Goal: Task Accomplishment & Management: Use online tool/utility

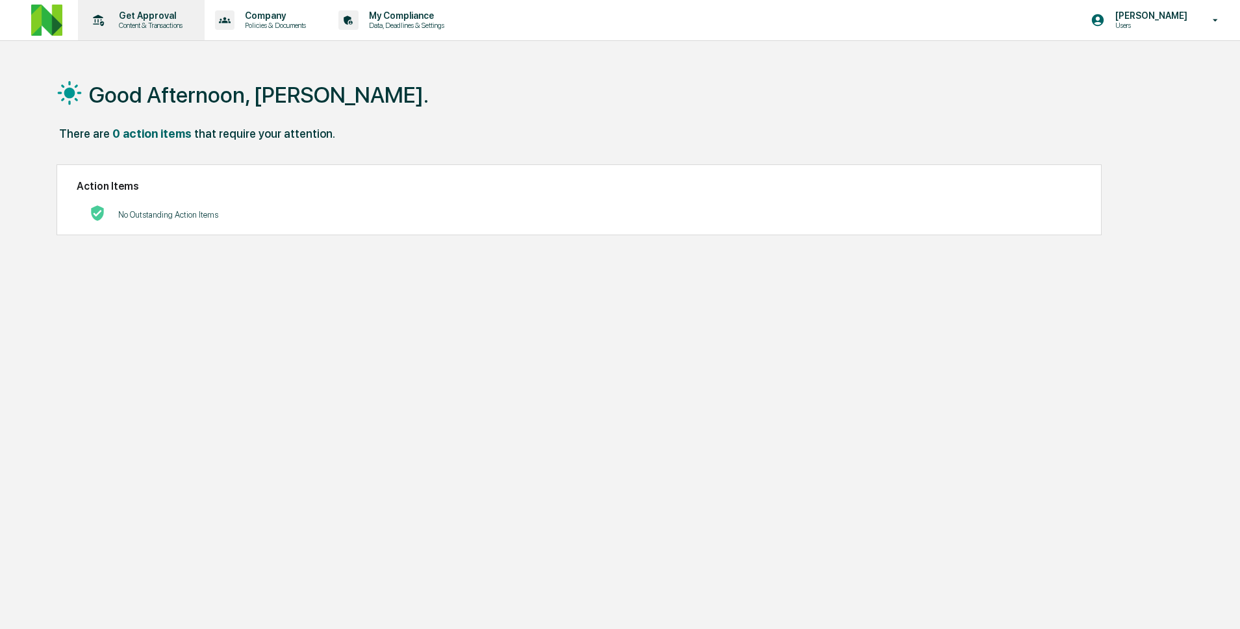
click at [136, 31] on div "Get Approval Content & Transactions" at bounding box center [140, 20] width 114 height 40
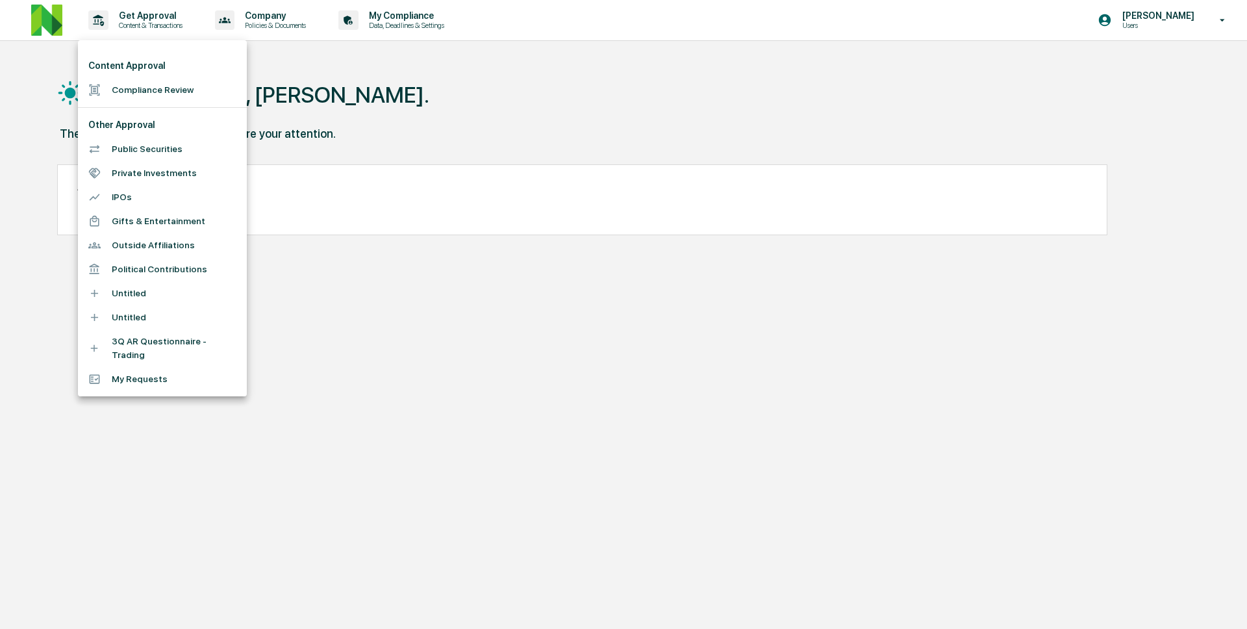
click at [161, 84] on li "Compliance Review" at bounding box center [162, 90] width 169 height 24
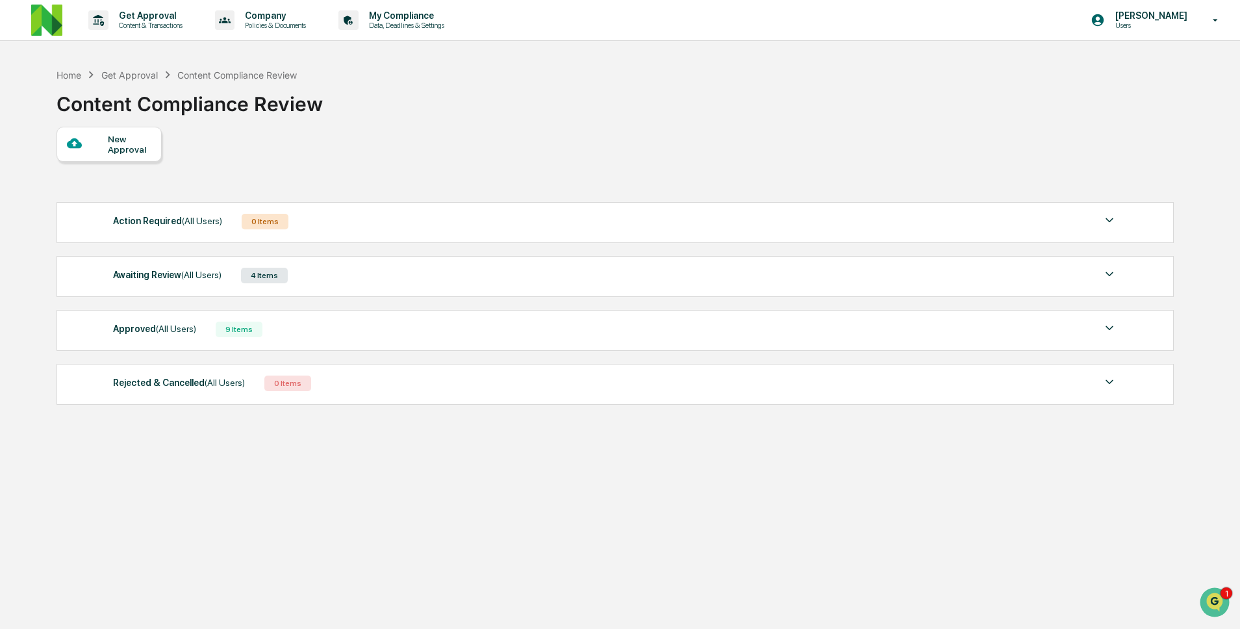
click at [258, 275] on div "4 Items" at bounding box center [264, 276] width 47 height 16
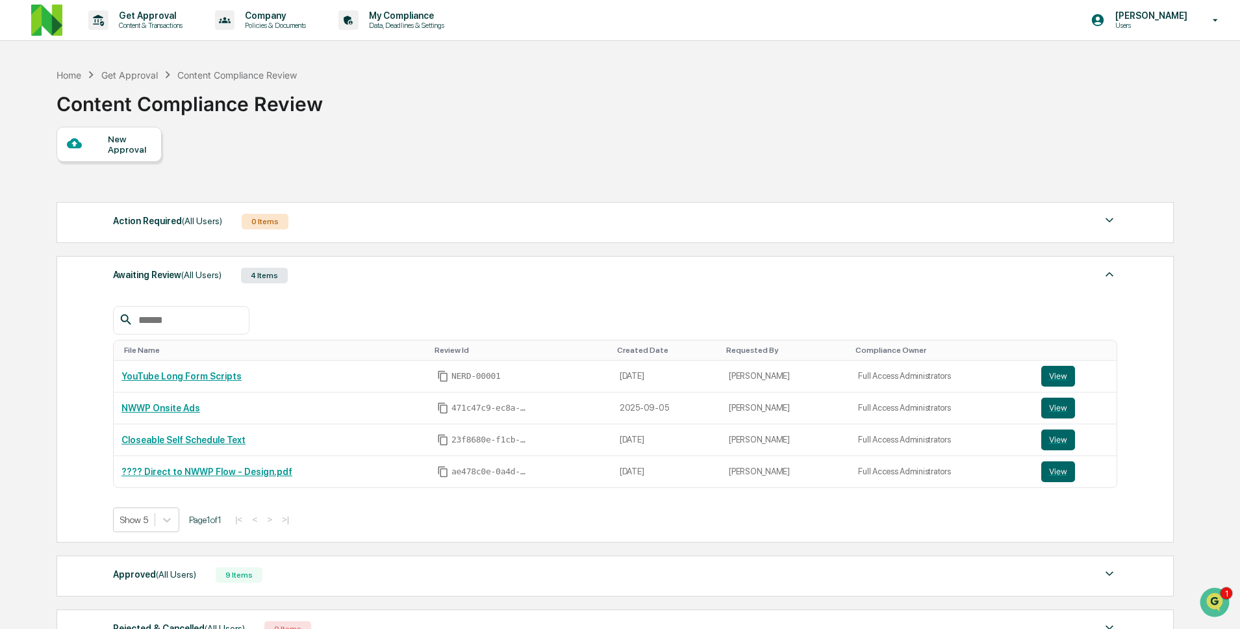
click at [238, 218] on div "Action Required (All Users) 0 Items" at bounding box center [615, 221] width 1004 height 18
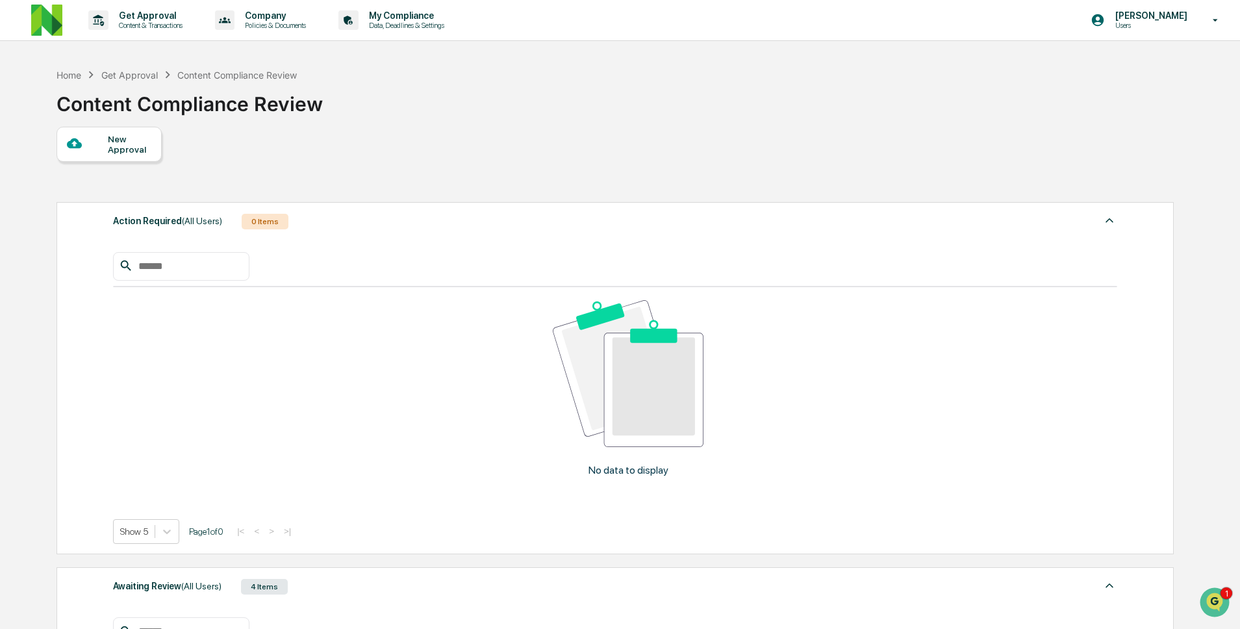
scroll to position [3, 0]
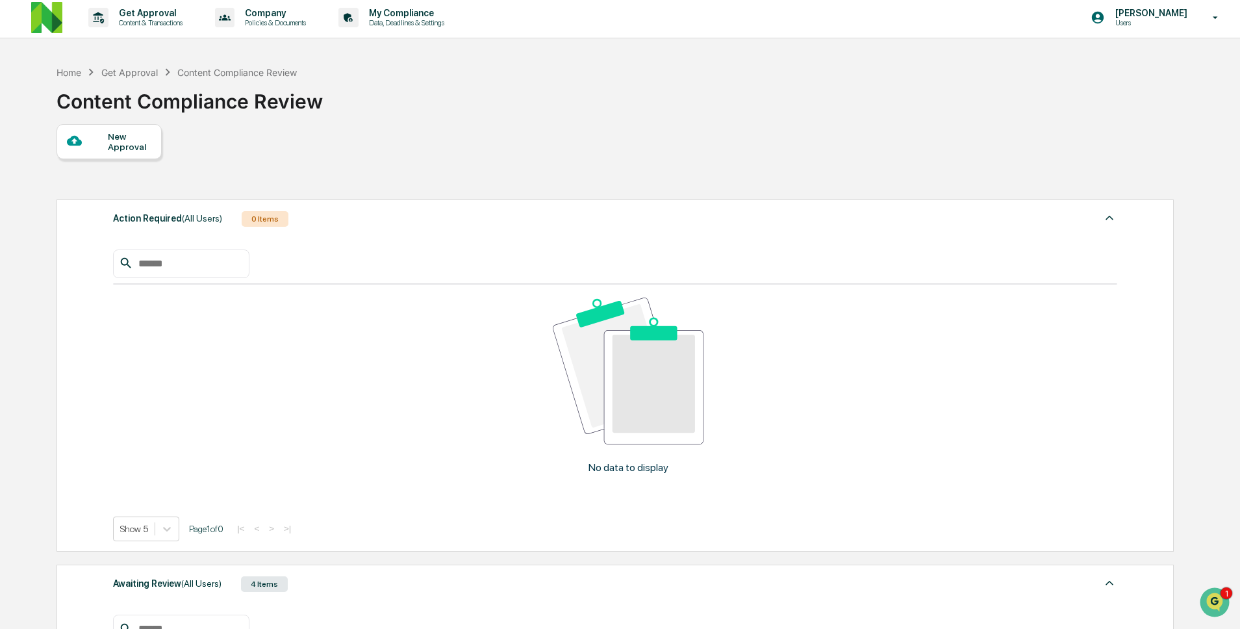
click at [239, 212] on div "Action Required (All Users) 0 Items" at bounding box center [615, 219] width 1004 height 18
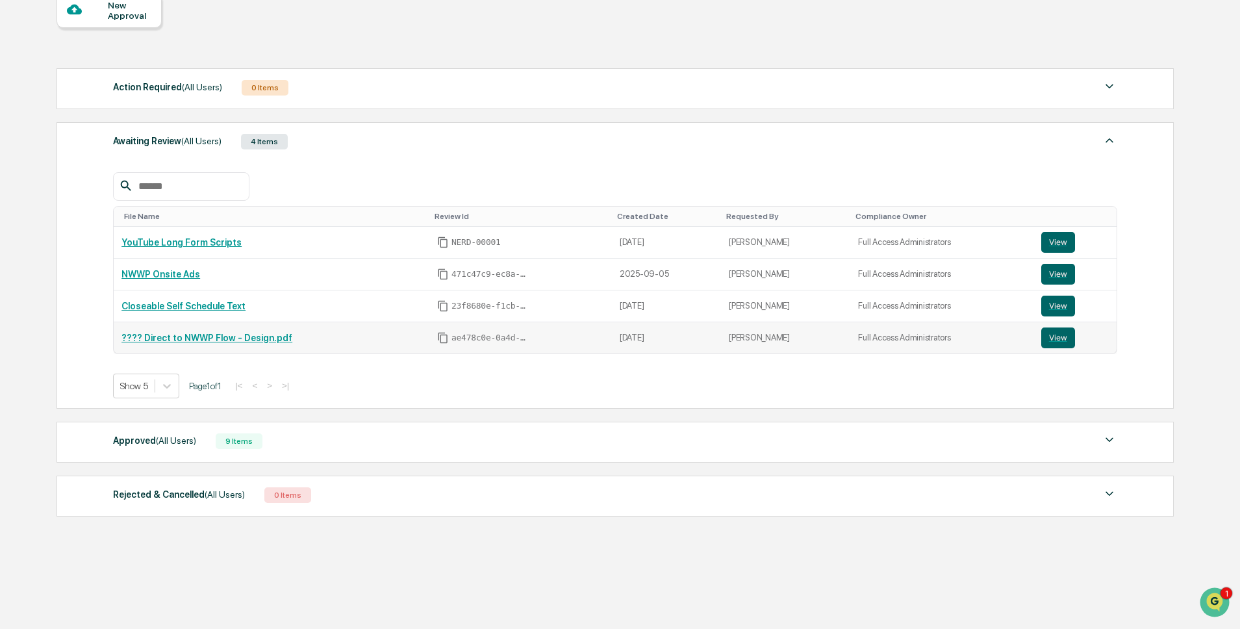
scroll to position [144, 0]
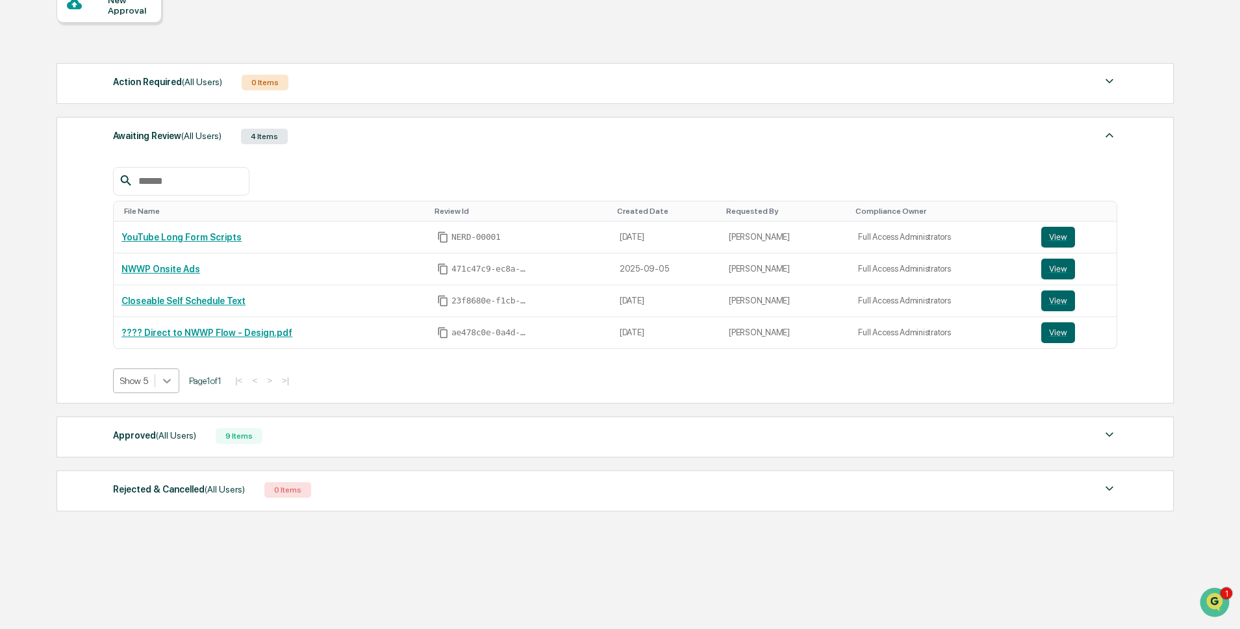
click at [158, 375] on div at bounding box center [166, 380] width 23 height 23
click at [159, 372] on div at bounding box center [166, 380] width 23 height 23
click at [195, 437] on span "(All Users)" at bounding box center [176, 435] width 40 height 10
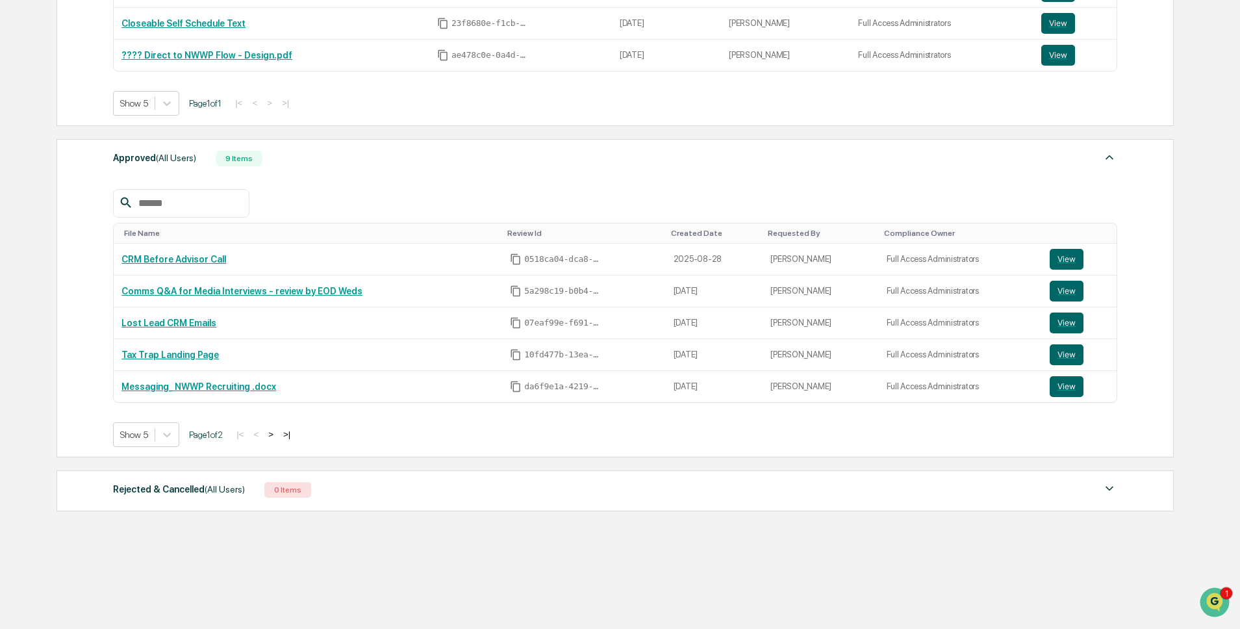
scroll to position [422, 0]
click at [169, 434] on icon at bounding box center [167, 435] width 8 height 5
click at [152, 536] on div "Show 50" at bounding box center [147, 532] width 69 height 21
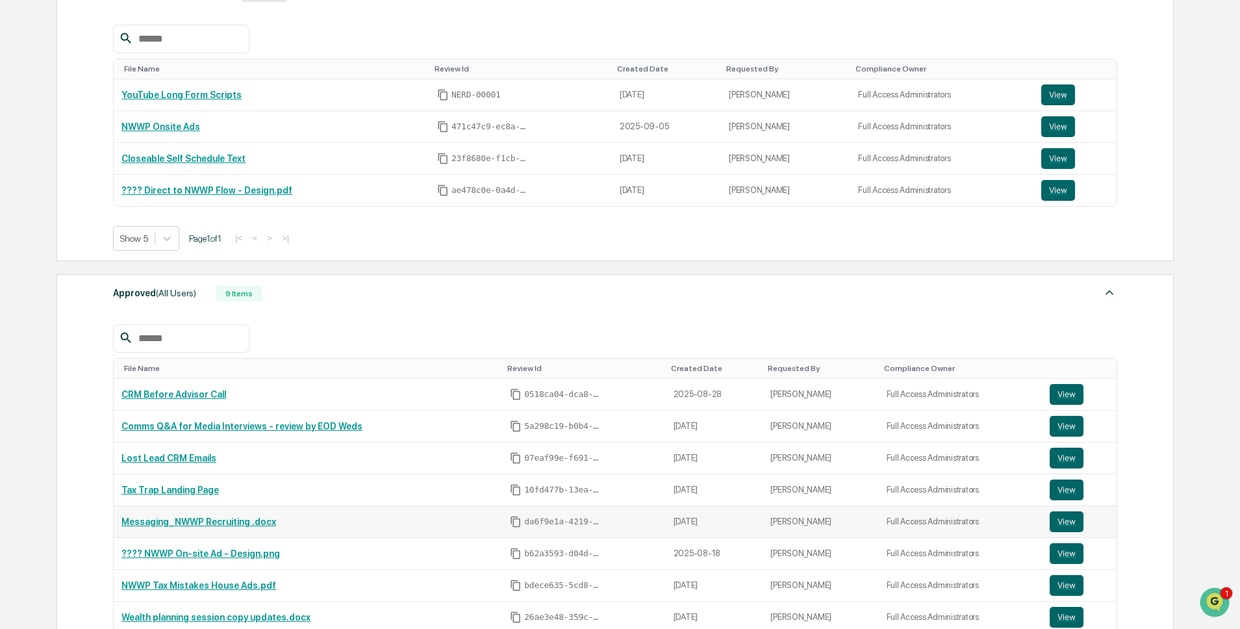
scroll to position [0, 0]
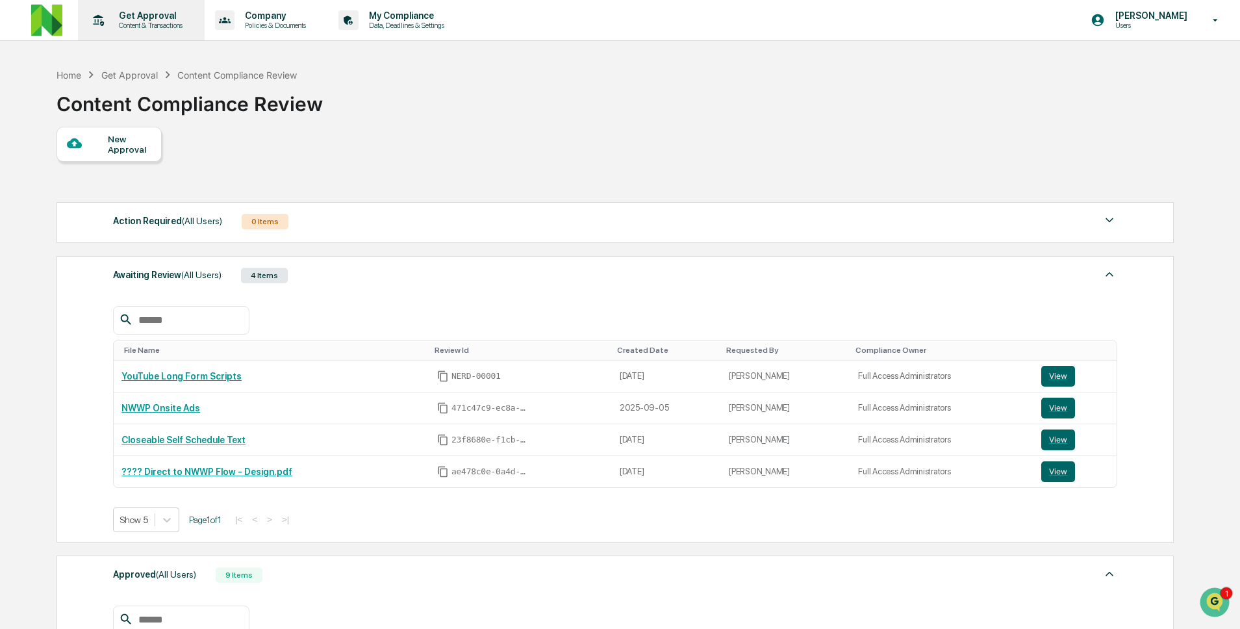
click at [141, 28] on p "Content & Transactions" at bounding box center [148, 25] width 81 height 9
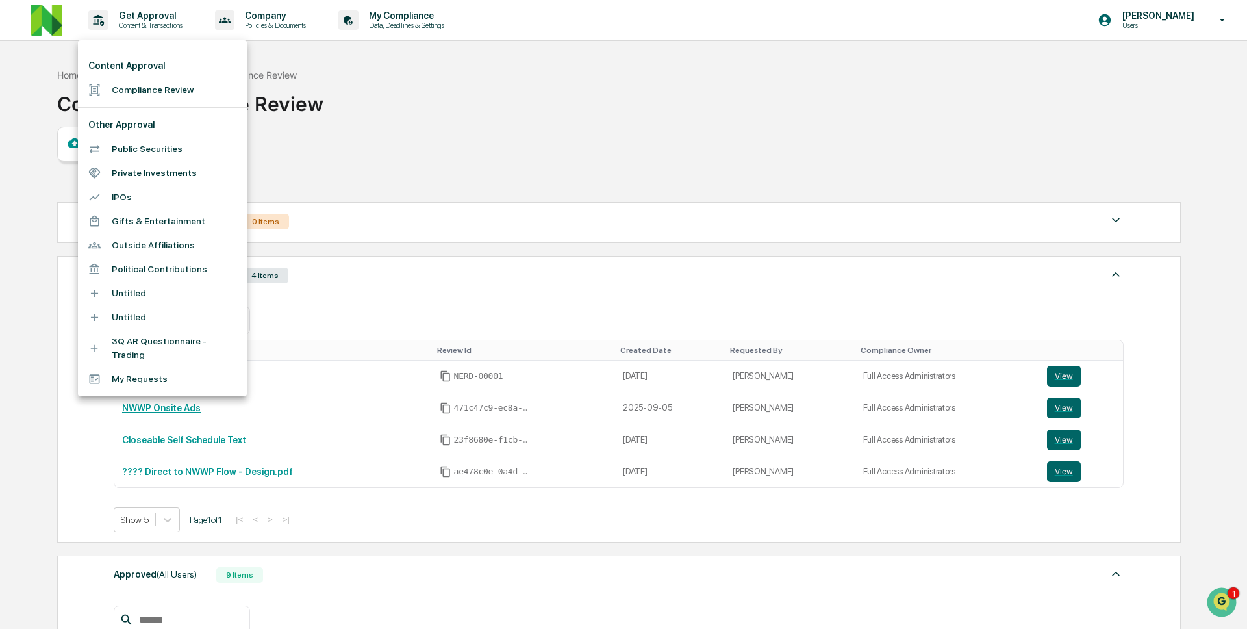
click at [383, 174] on div at bounding box center [623, 314] width 1247 height 629
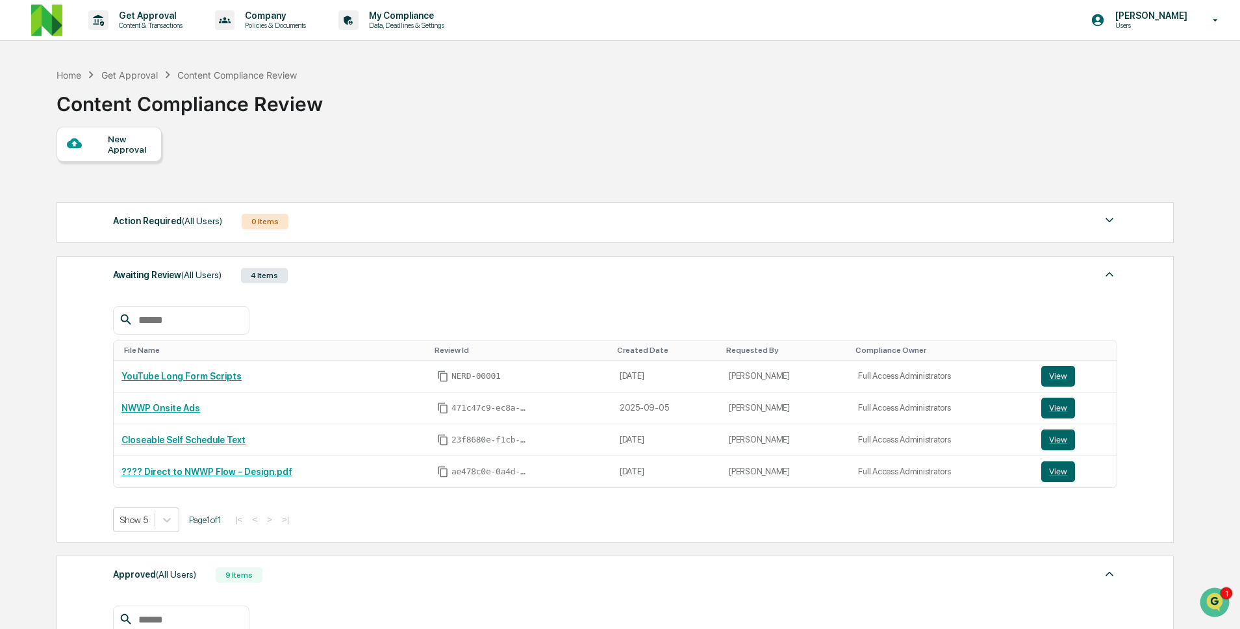
click at [144, 73] on div "Get Approval" at bounding box center [129, 75] width 57 height 11
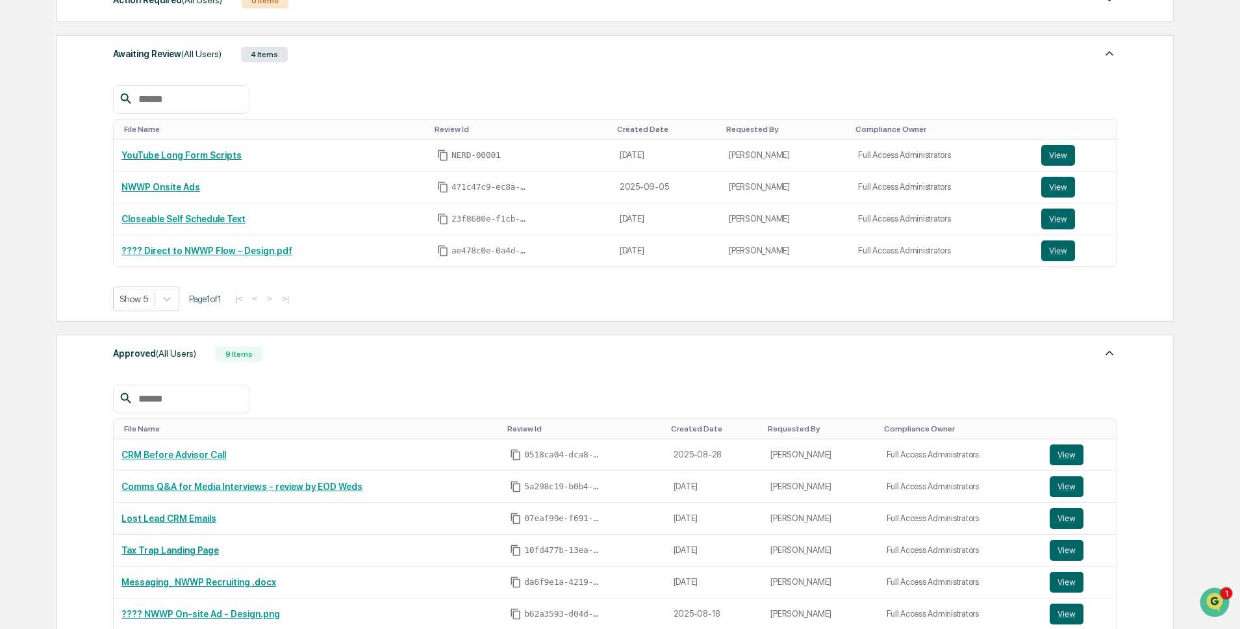
scroll to position [437, 0]
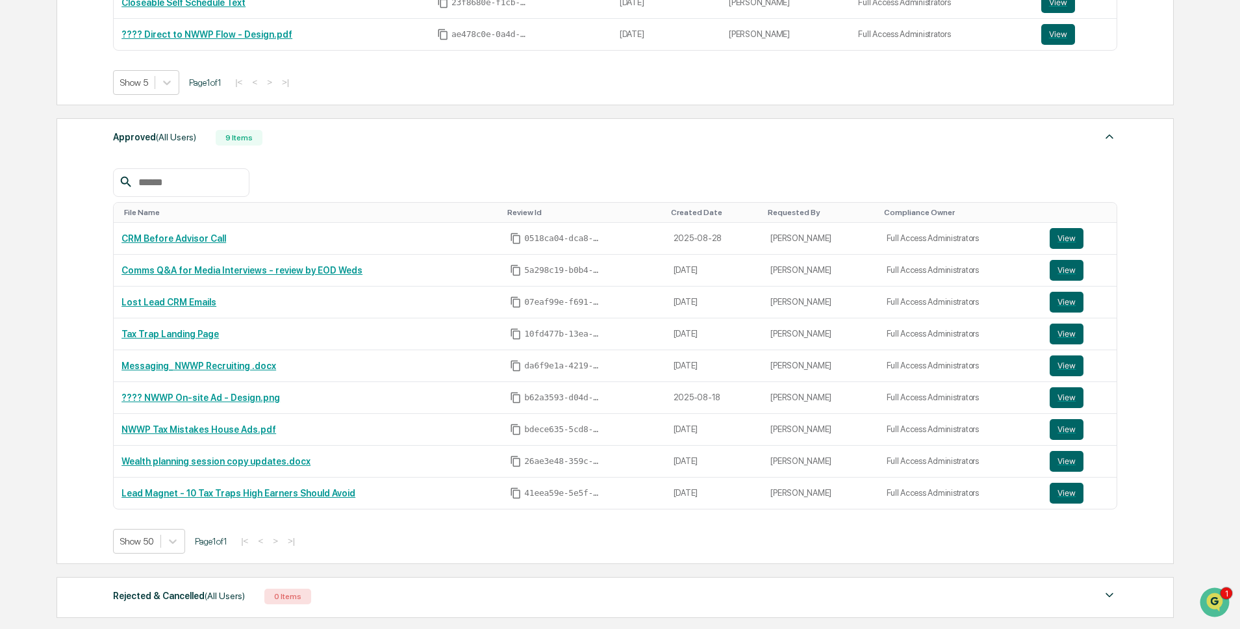
click at [203, 183] on input "text" at bounding box center [188, 182] width 110 height 17
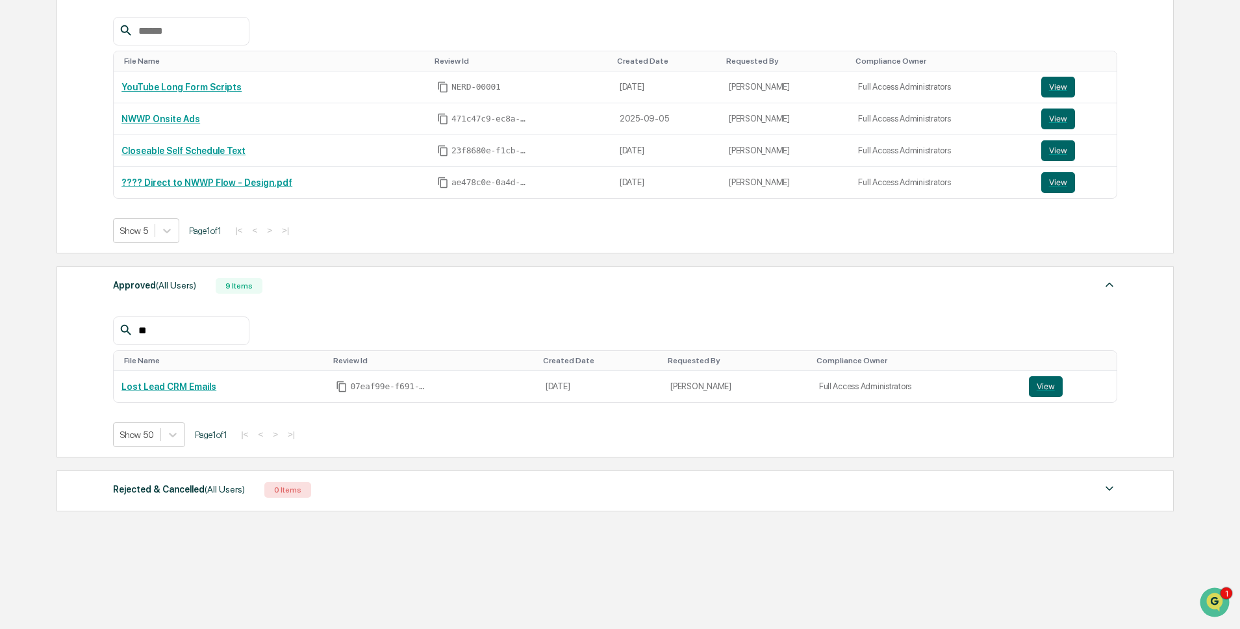
type input "**"
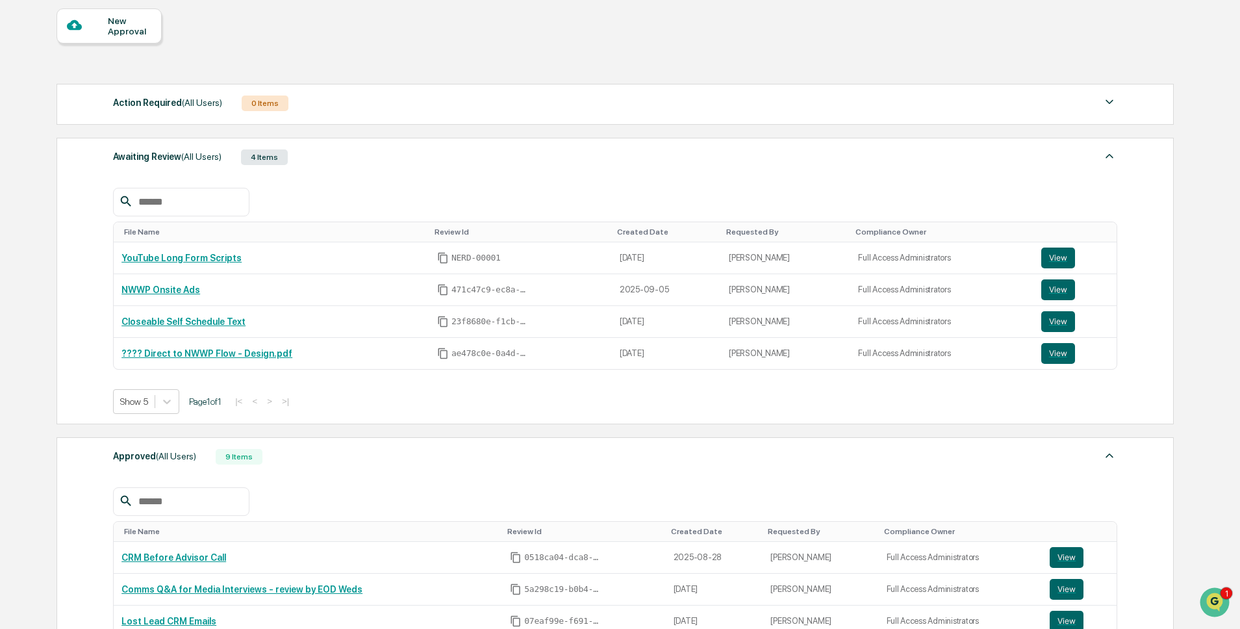
scroll to position [107, 0]
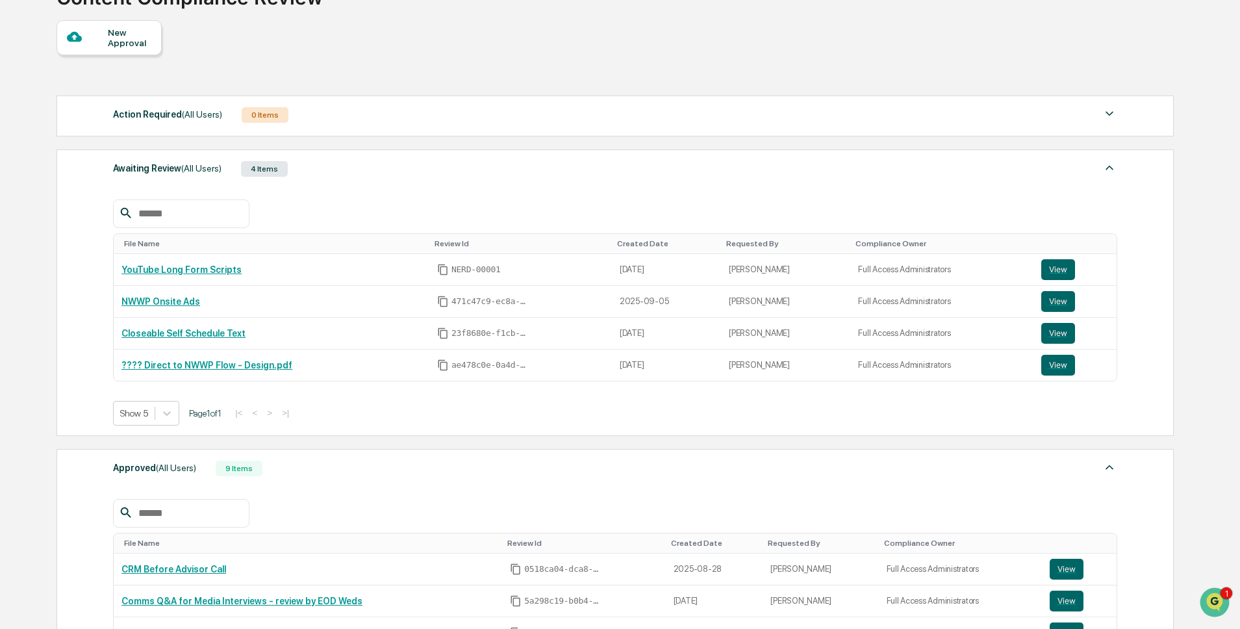
click at [184, 220] on input "text" at bounding box center [188, 213] width 110 height 17
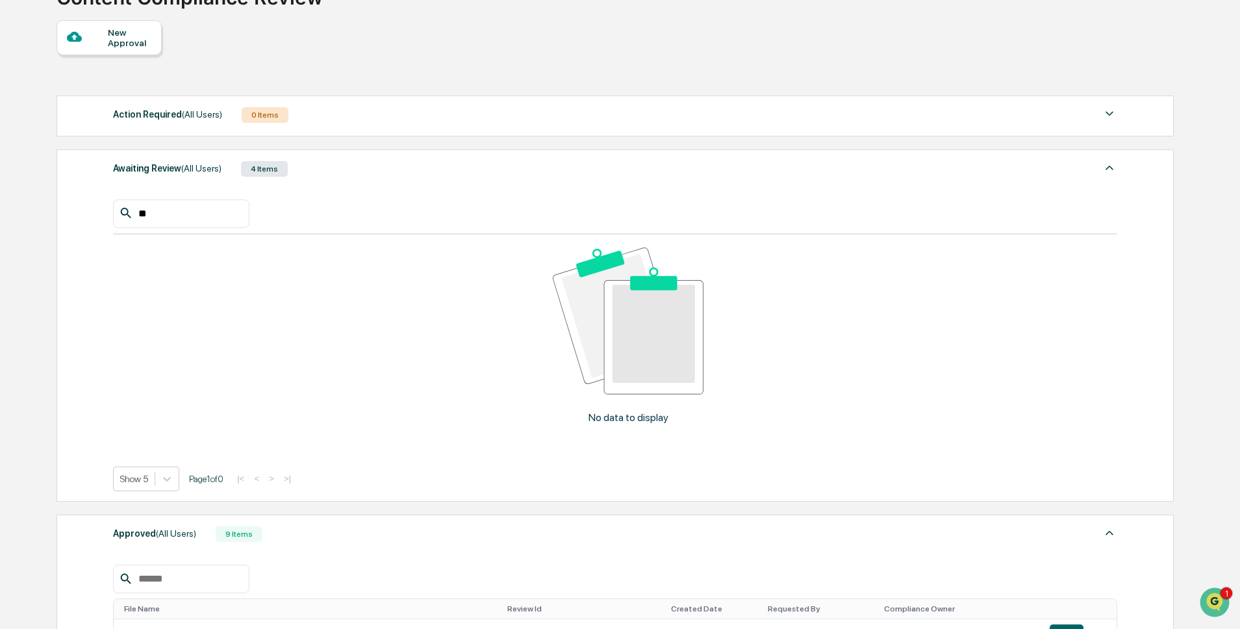
type input "*"
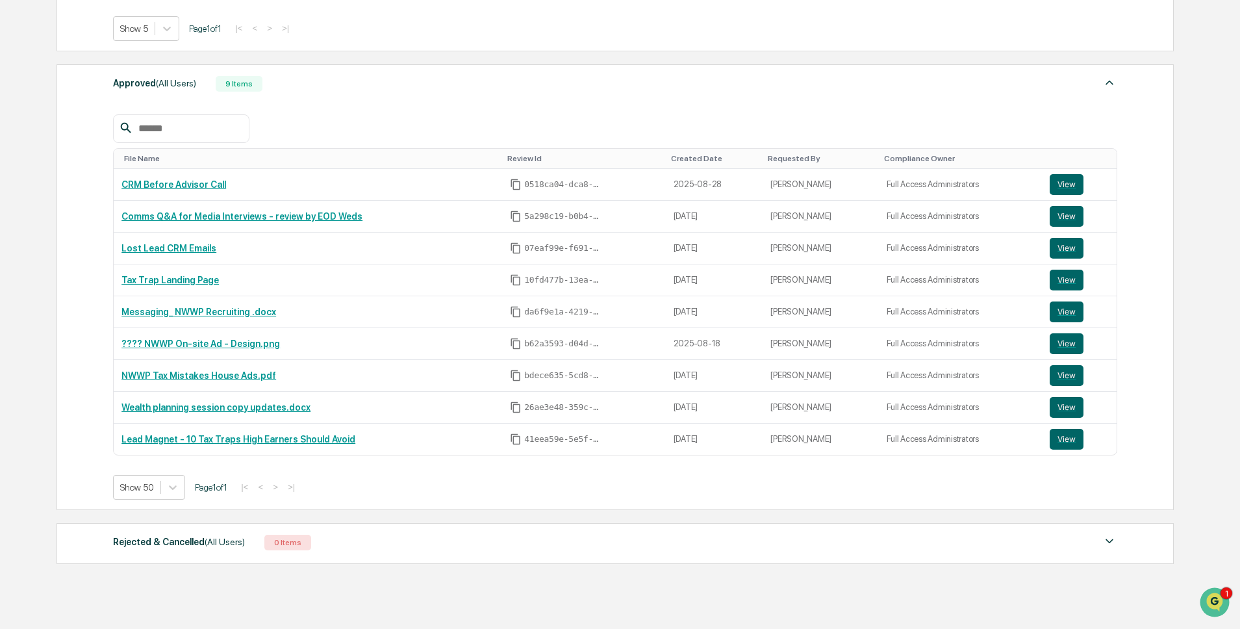
scroll to position [549, 0]
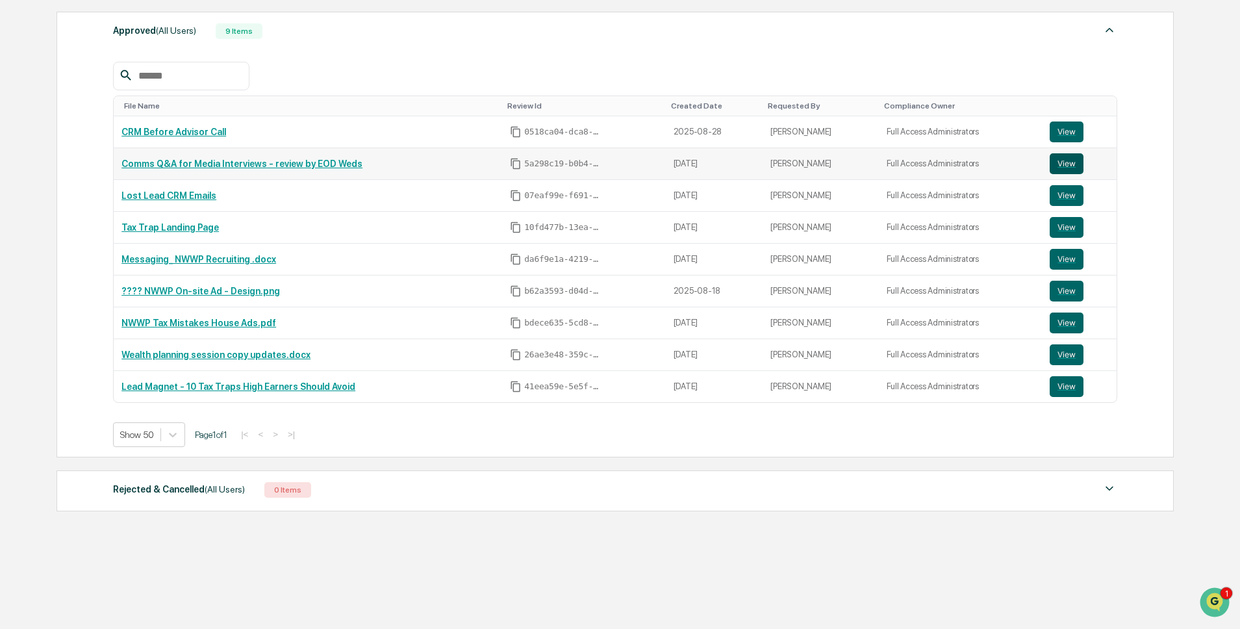
click at [1072, 158] on button "View" at bounding box center [1067, 163] width 34 height 21
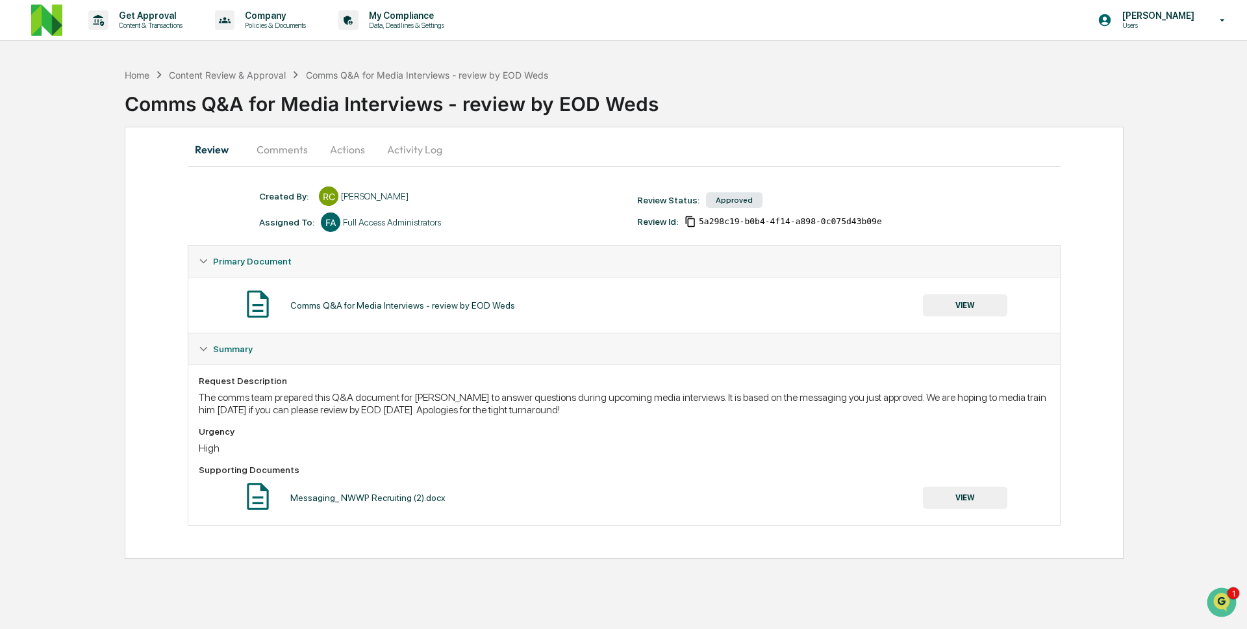
click at [279, 158] on button "Comments" at bounding box center [282, 149] width 72 height 31
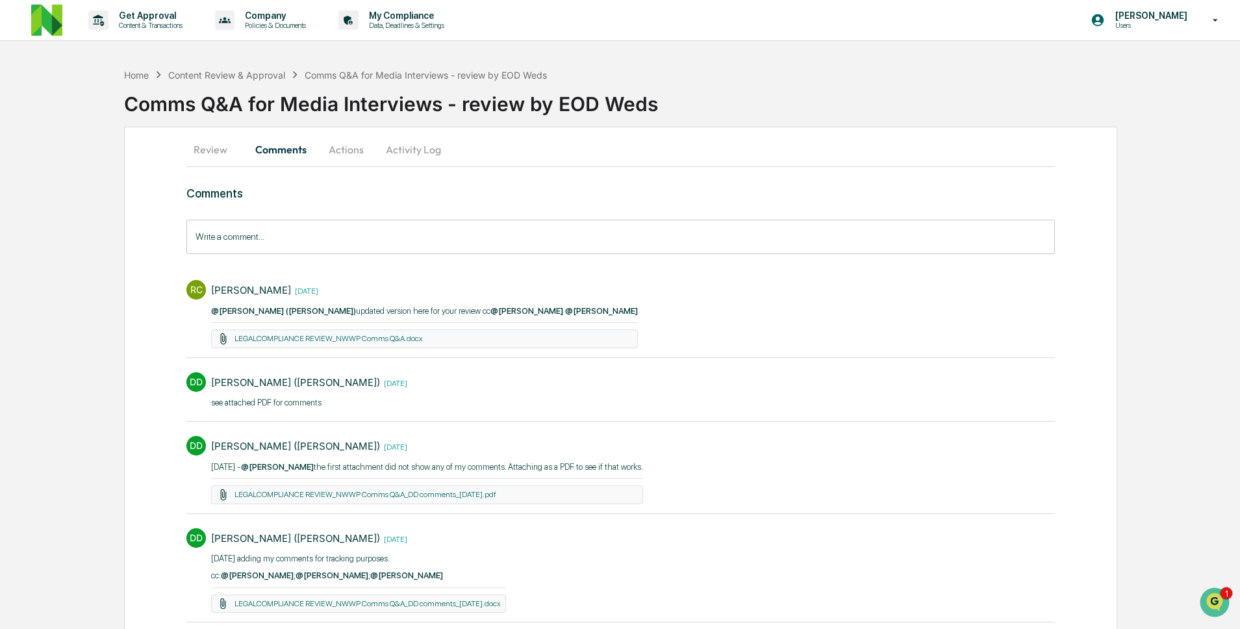
click at [216, 147] on button "Review" at bounding box center [215, 149] width 58 height 31
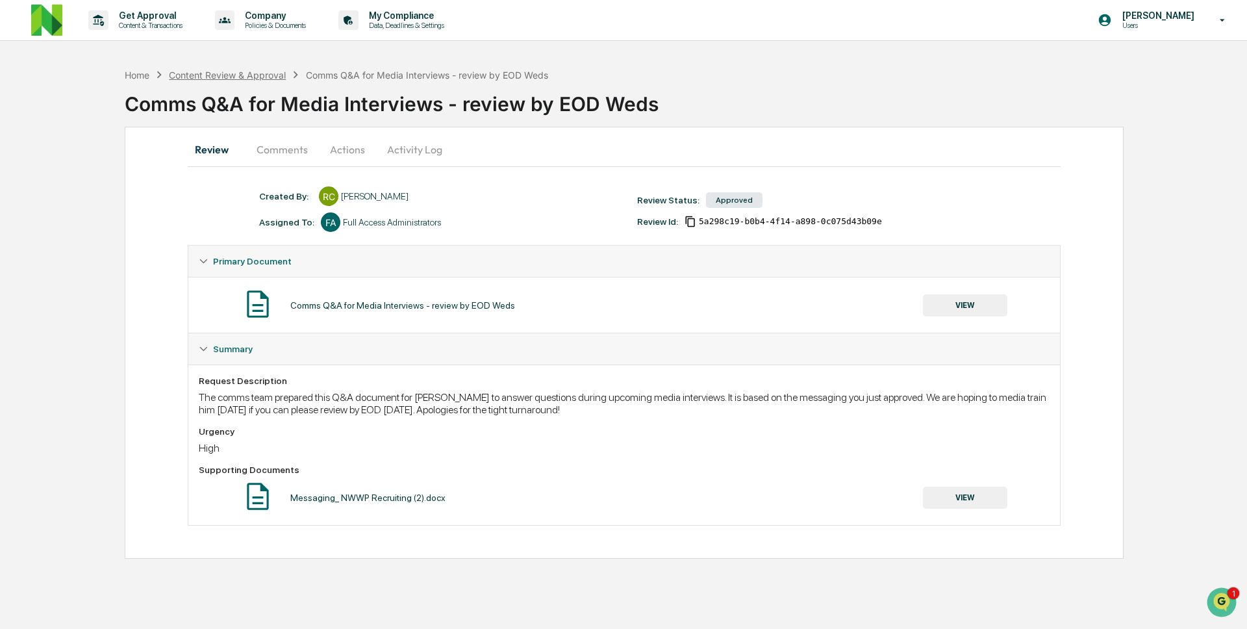
click at [225, 77] on div "Content Review & Approval" at bounding box center [227, 75] width 117 height 11
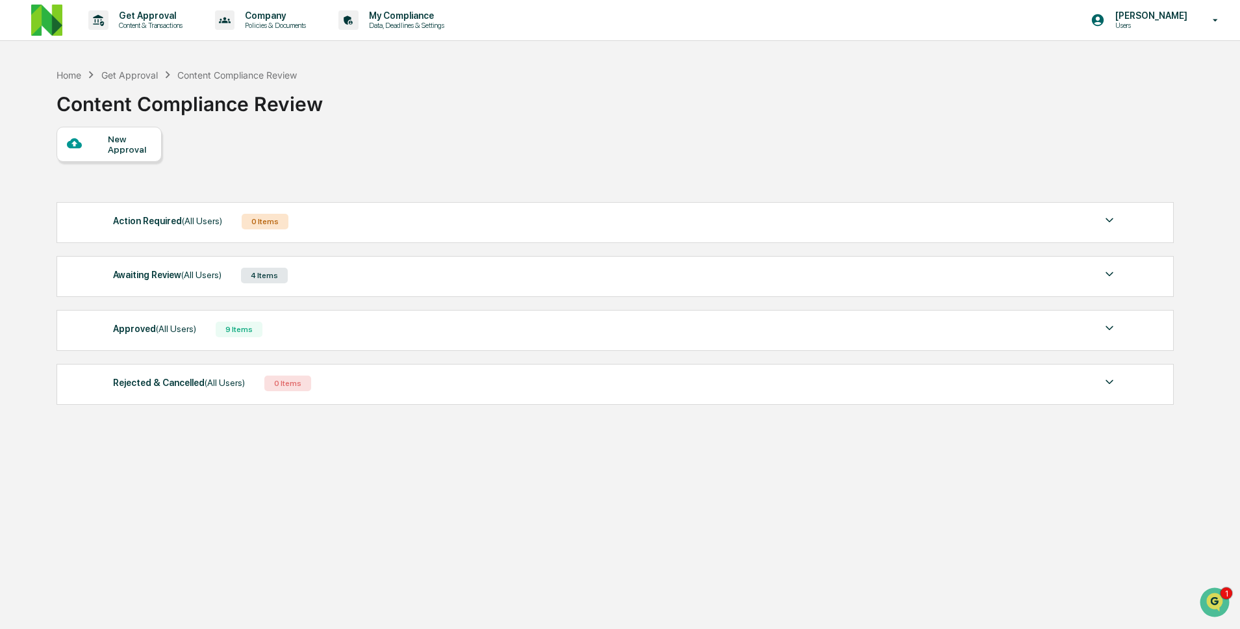
click at [235, 272] on div "Awaiting Review (All Users) 4 Items" at bounding box center [615, 275] width 1004 height 18
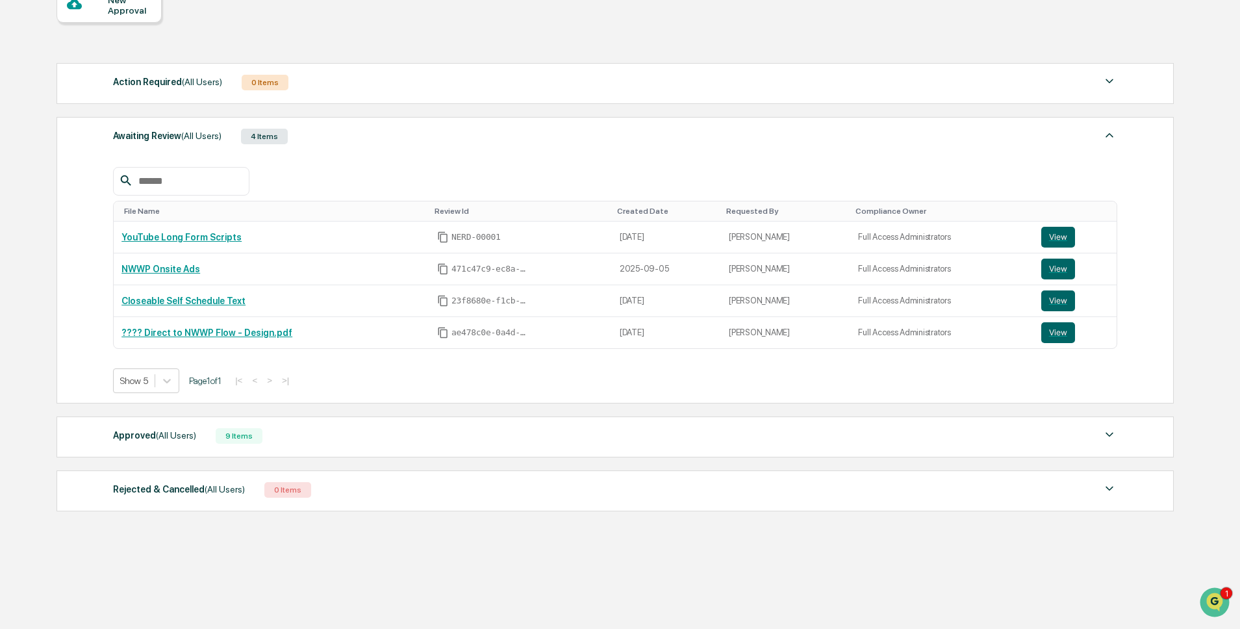
scroll to position [144, 0]
